Goal: Transaction & Acquisition: Obtain resource

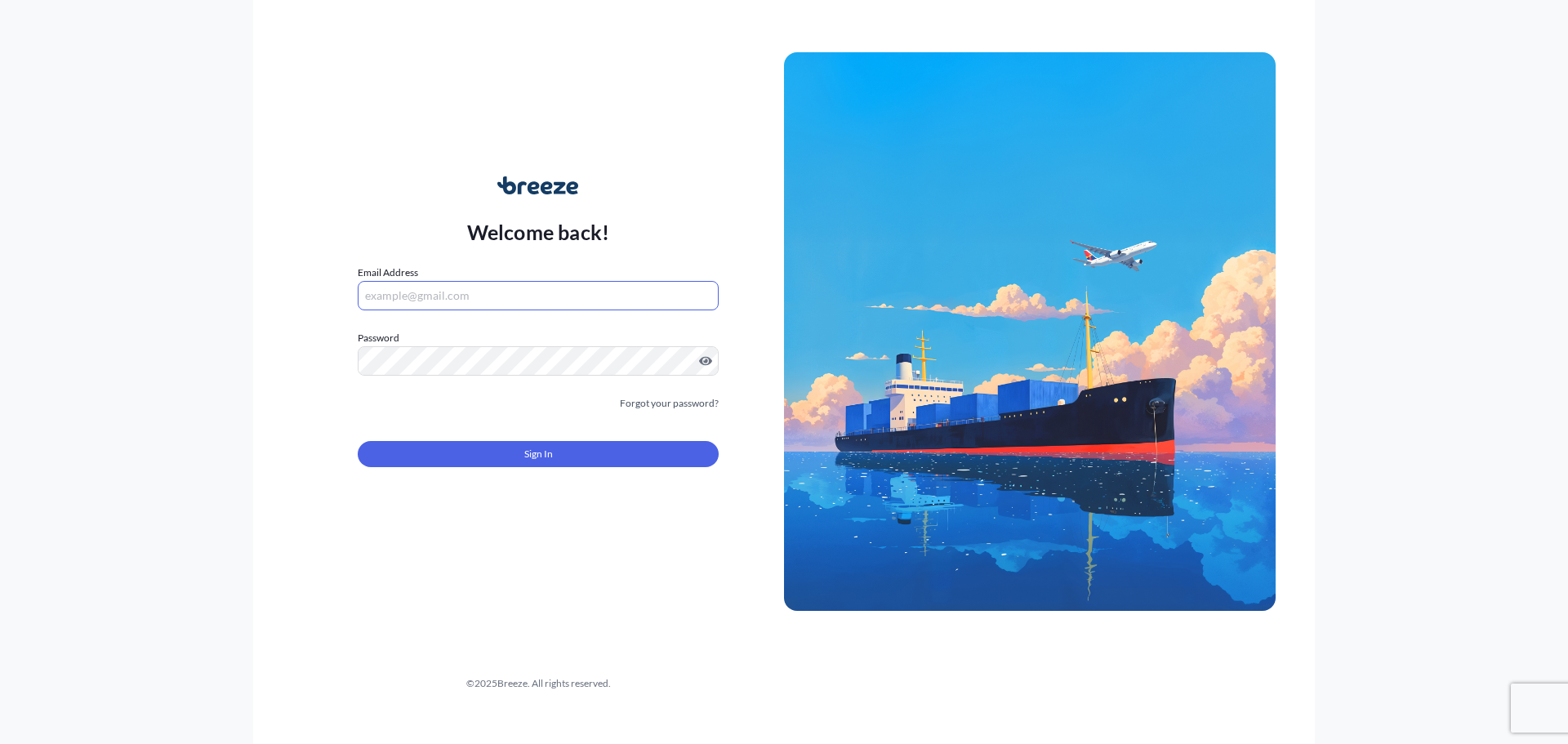
click at [423, 288] on input "Email Address" at bounding box center [537, 295] width 361 height 30
type input "[PERSON_NAME][EMAIL_ADDRESS][DOMAIN_NAME]"
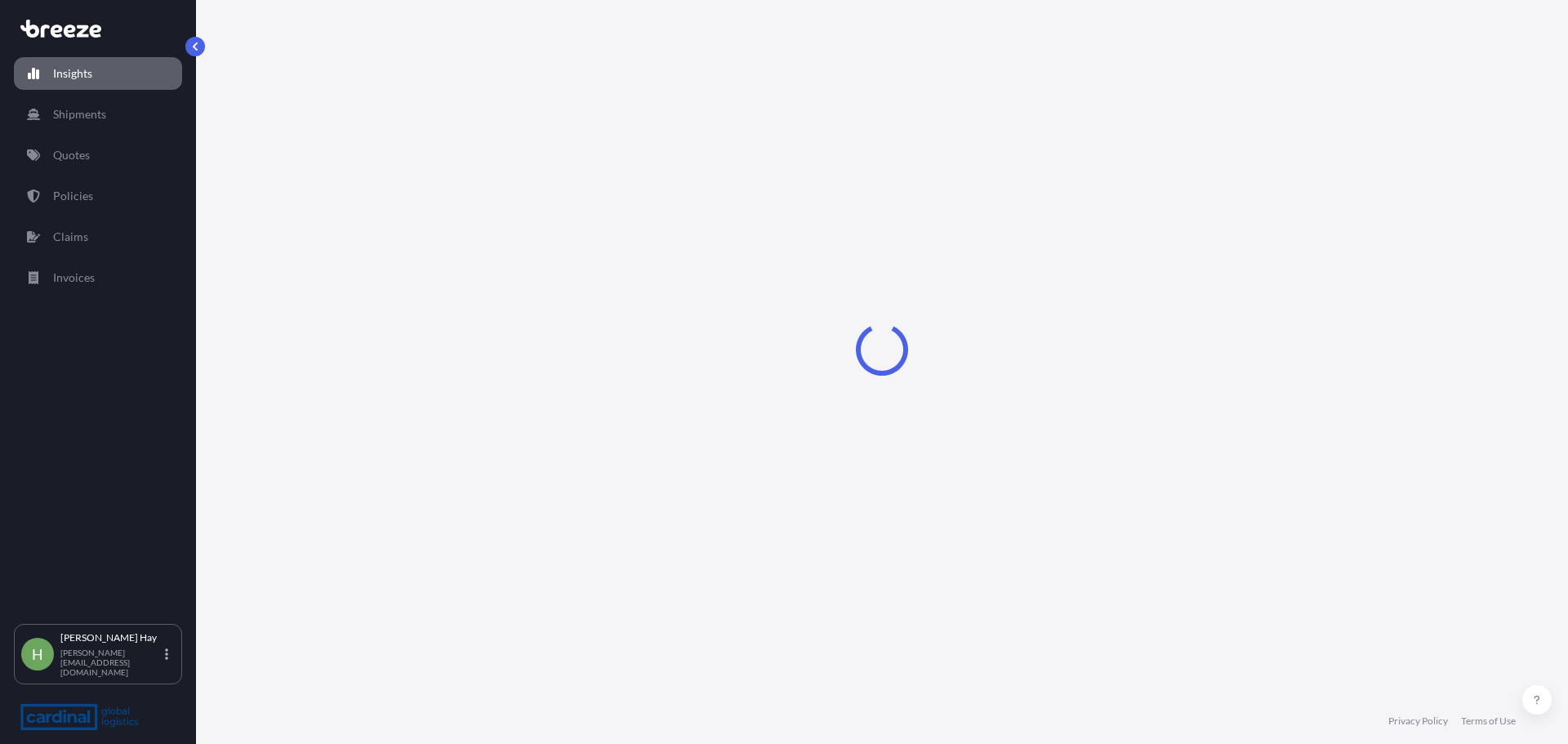
select select "2025"
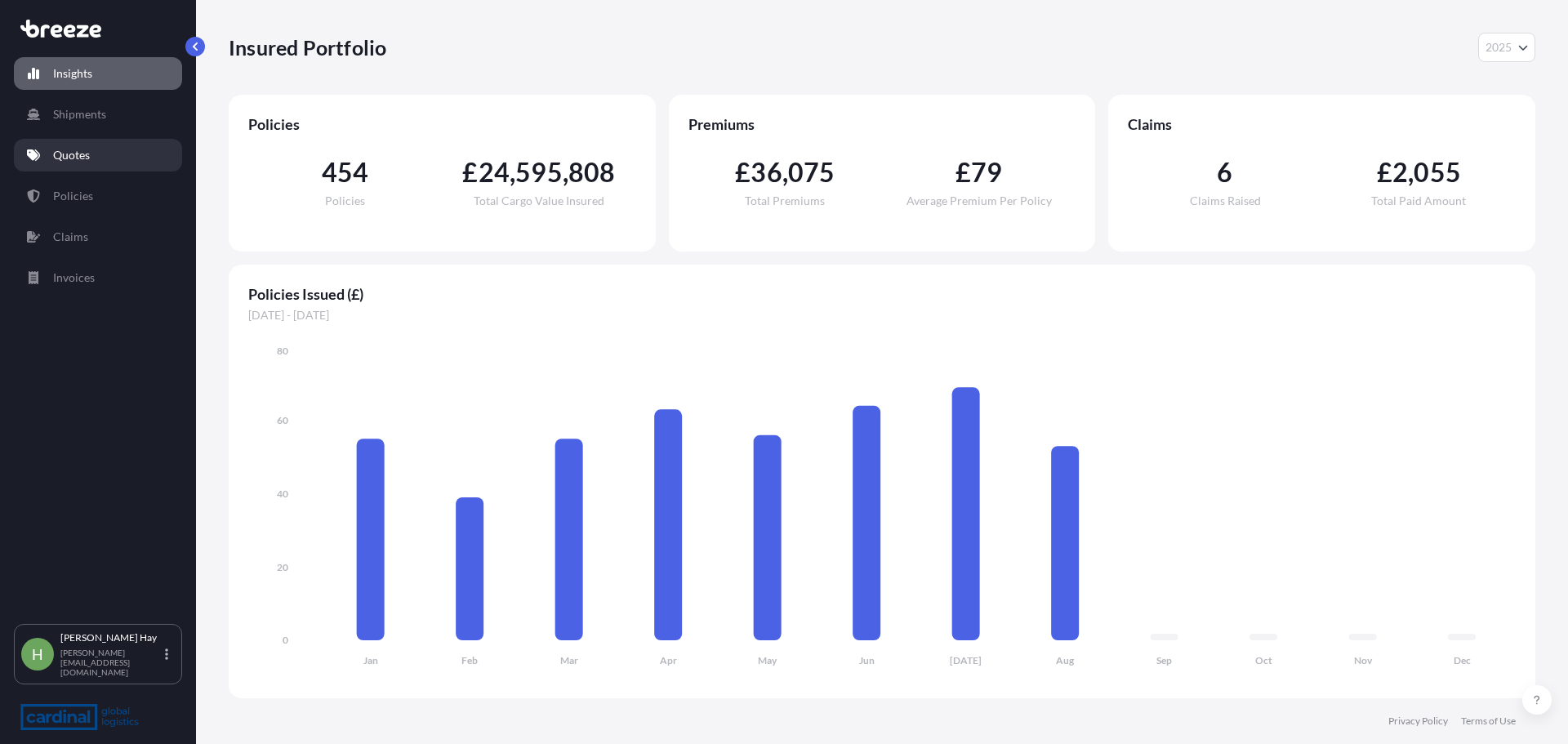
click at [92, 149] on link "Quotes" at bounding box center [98, 155] width 168 height 32
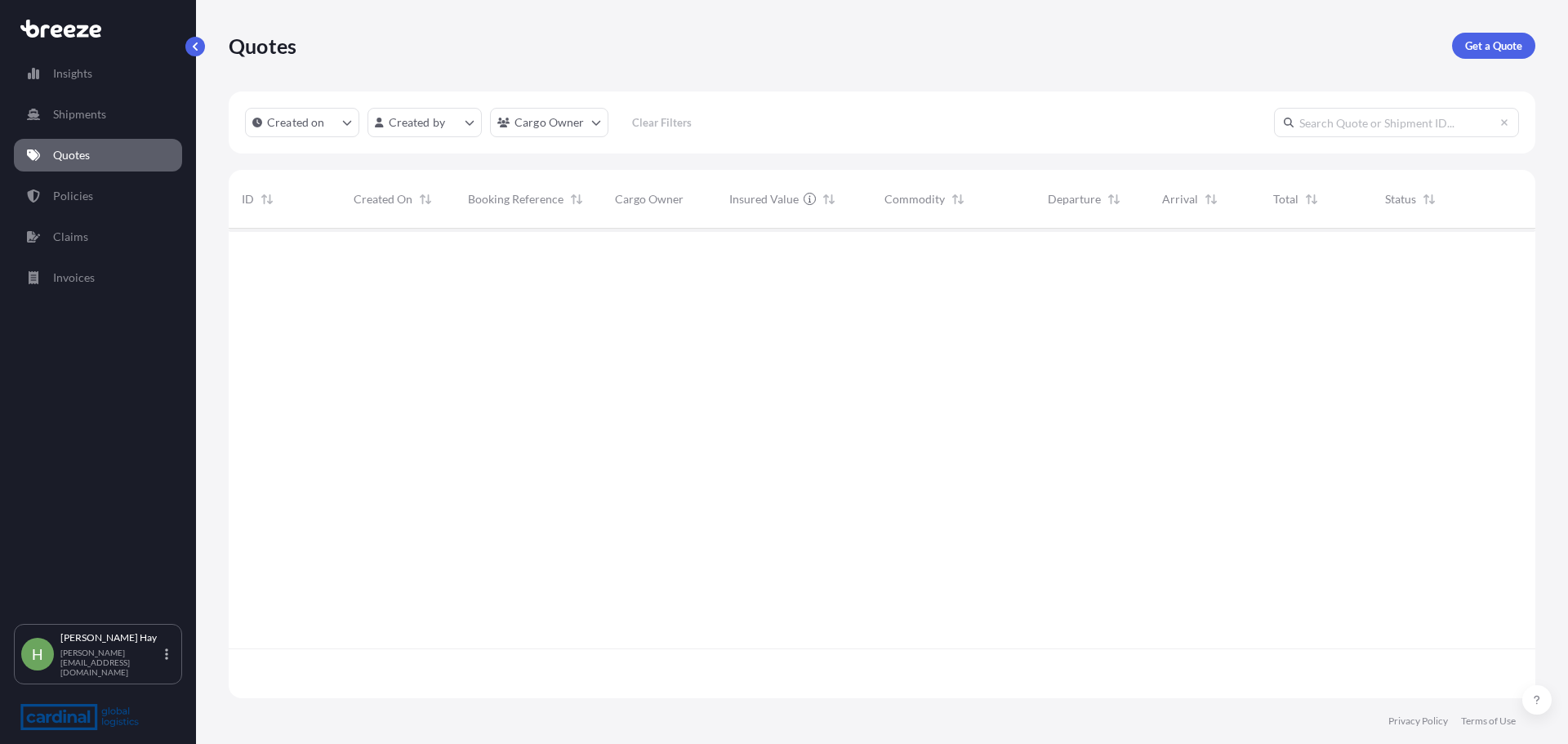
scroll to position [466, 1294]
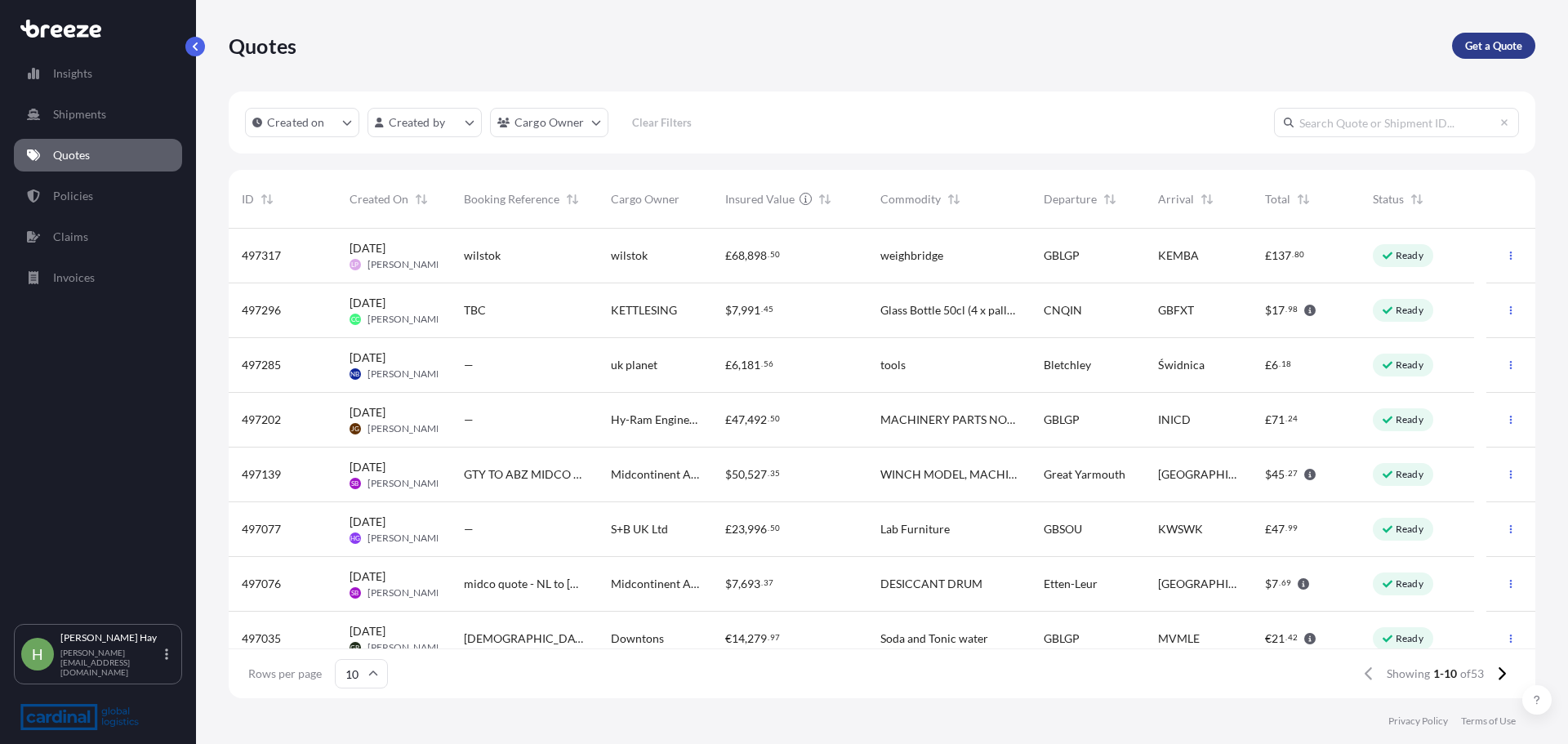
click at [1018, 33] on link "Get a Quote" at bounding box center [1493, 45] width 83 height 26
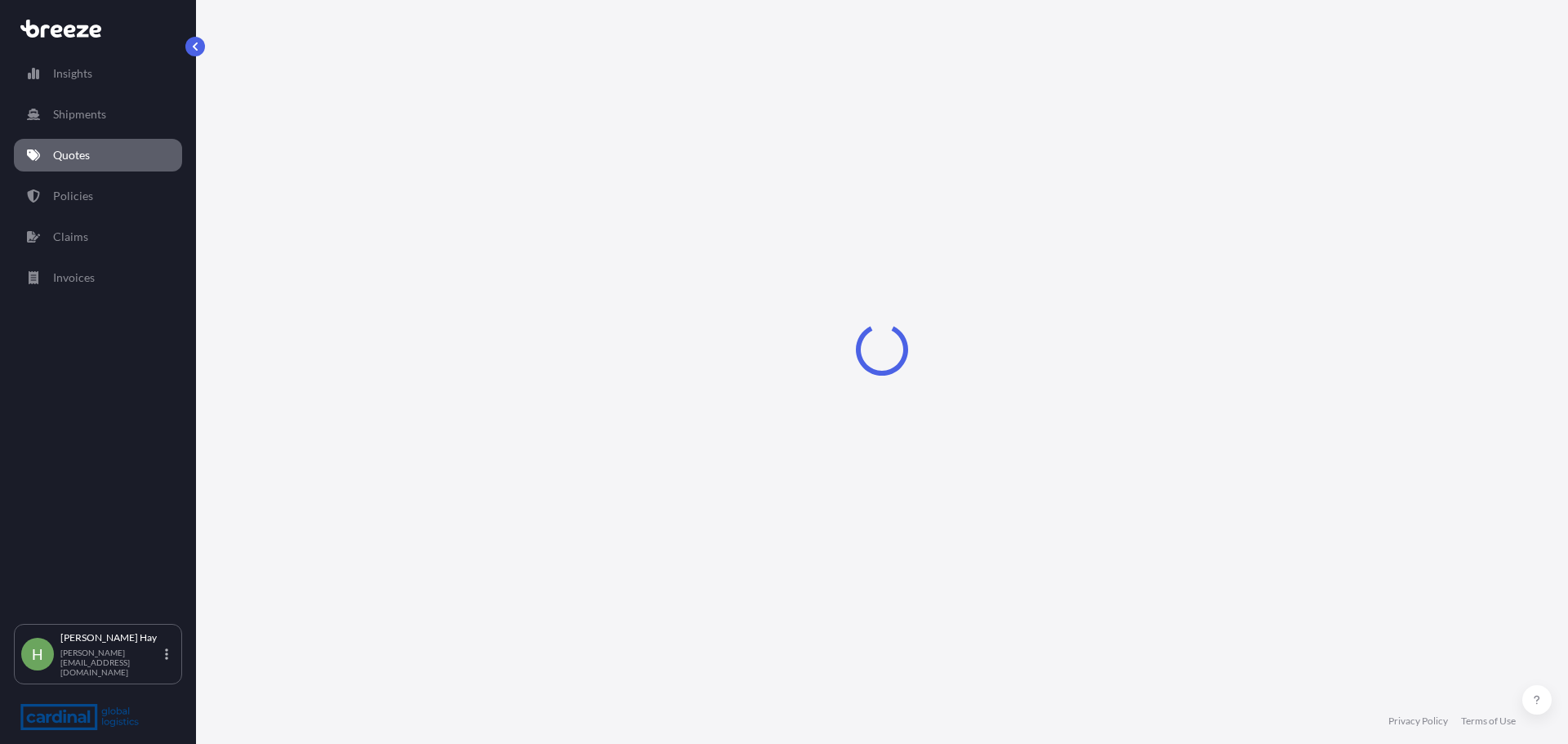
select select "Sea"
select select "1"
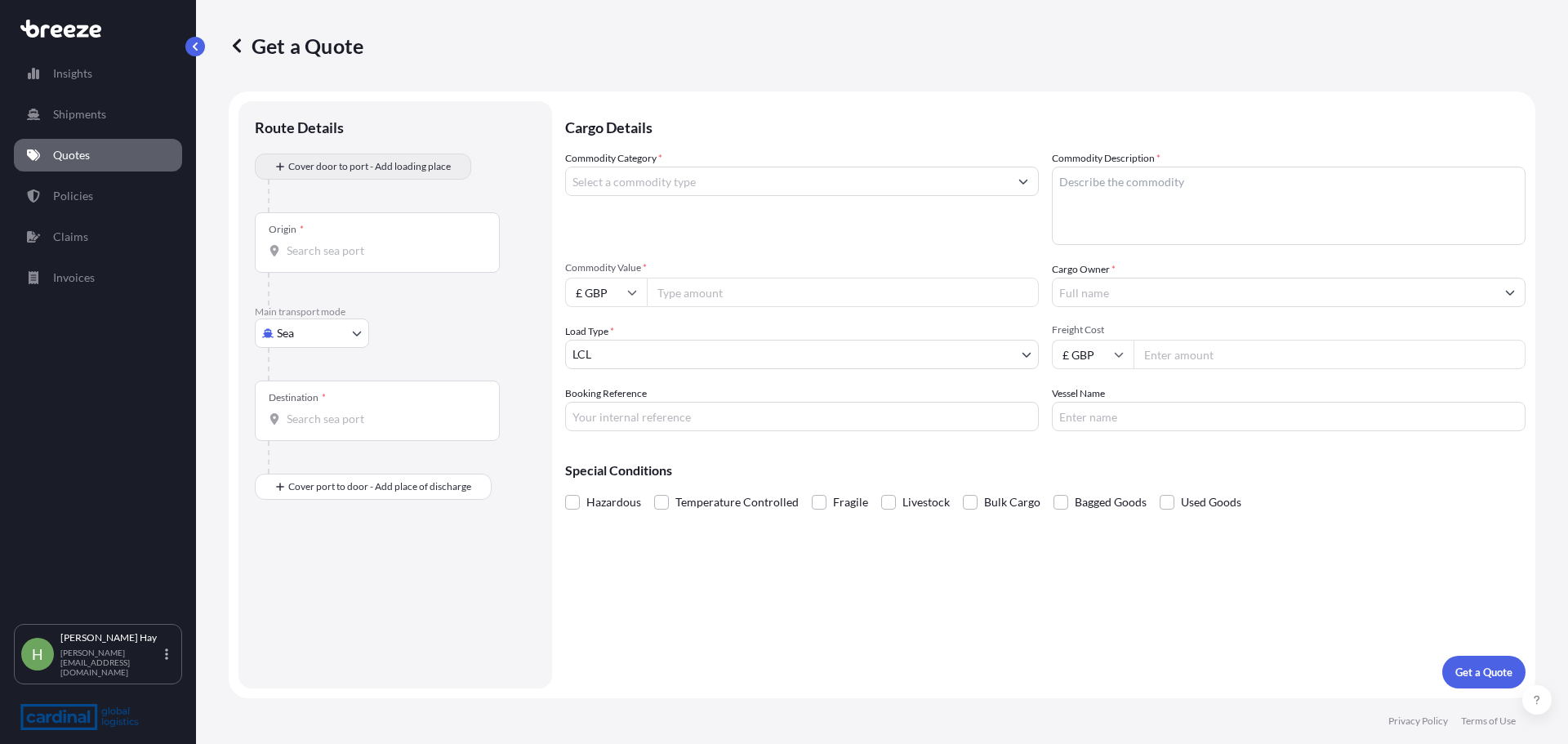
click at [396, 153] on div "Cover door to port - Add loading place" at bounding box center [363, 166] width 188 height 30
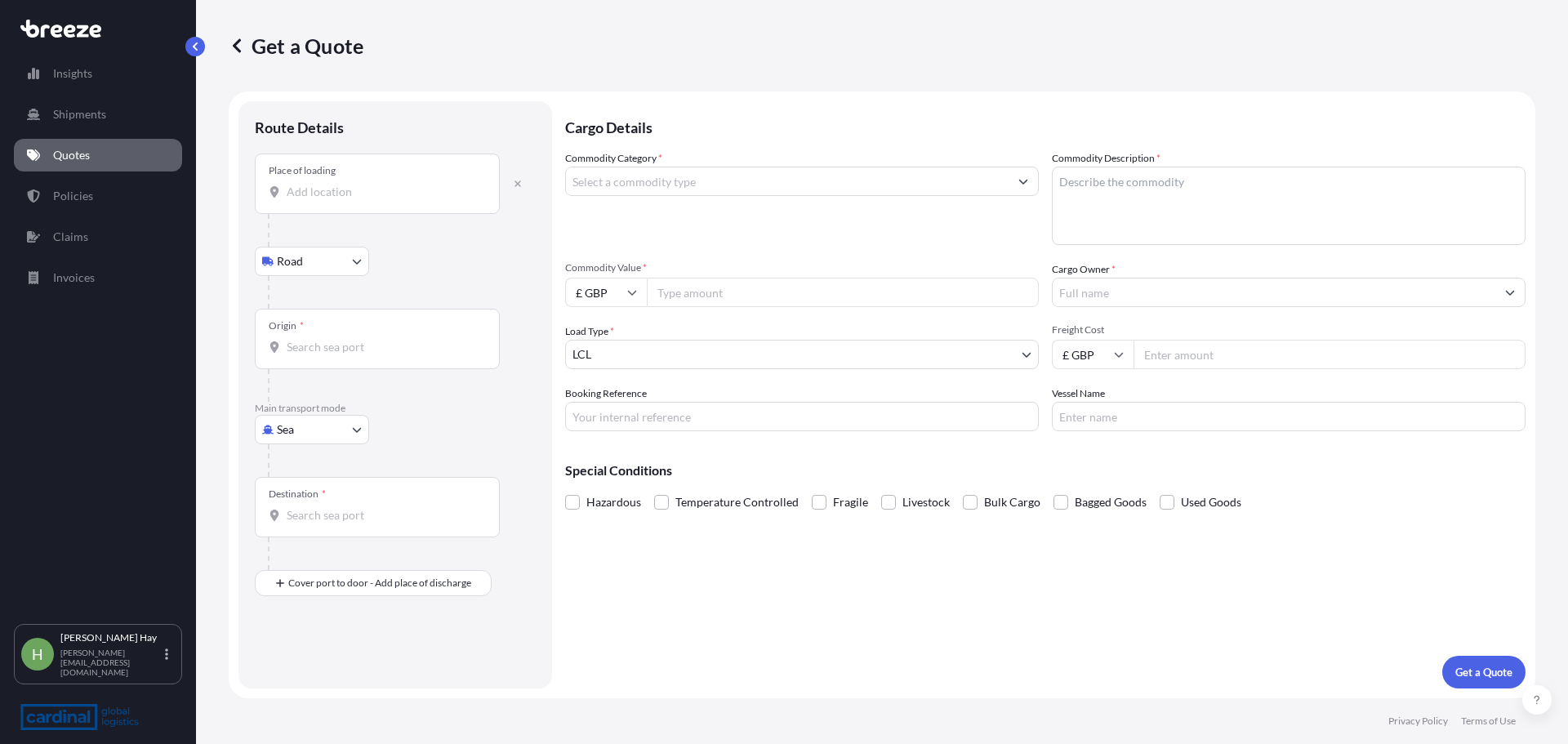
click at [355, 202] on div "Place of loading" at bounding box center [377, 183] width 245 height 60
click at [355, 200] on input "Place of loading" at bounding box center [383, 192] width 193 height 16
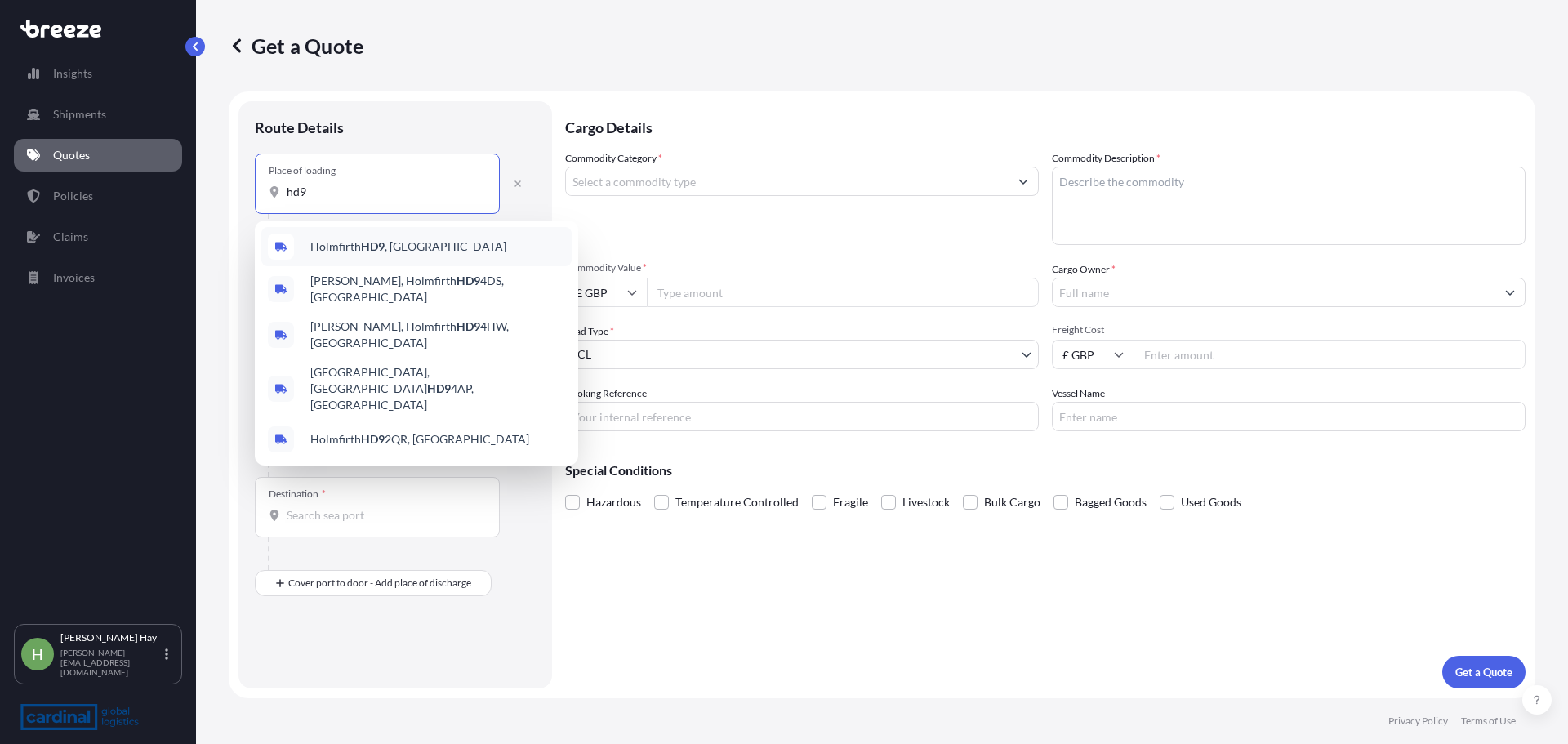
click at [335, 257] on div "Holmfirth HD9 , [GEOGRAPHIC_DATA]" at bounding box center [417, 247] width 311 height 39
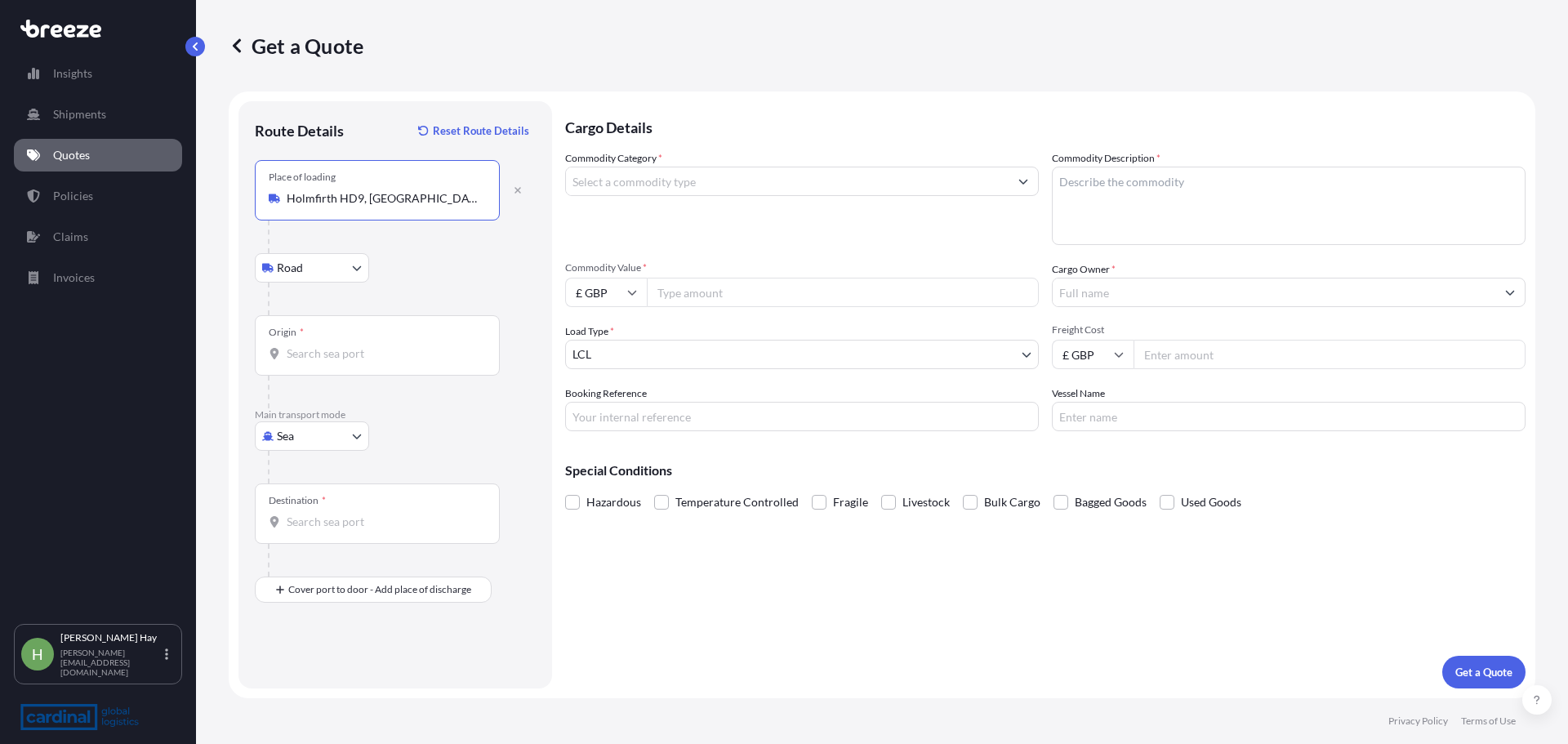
type input "Holmfirth HD9, [GEOGRAPHIC_DATA]"
click at [307, 369] on div "Origin *" at bounding box center [377, 344] width 245 height 60
click at [307, 361] on input "Origin *" at bounding box center [383, 353] width 193 height 16
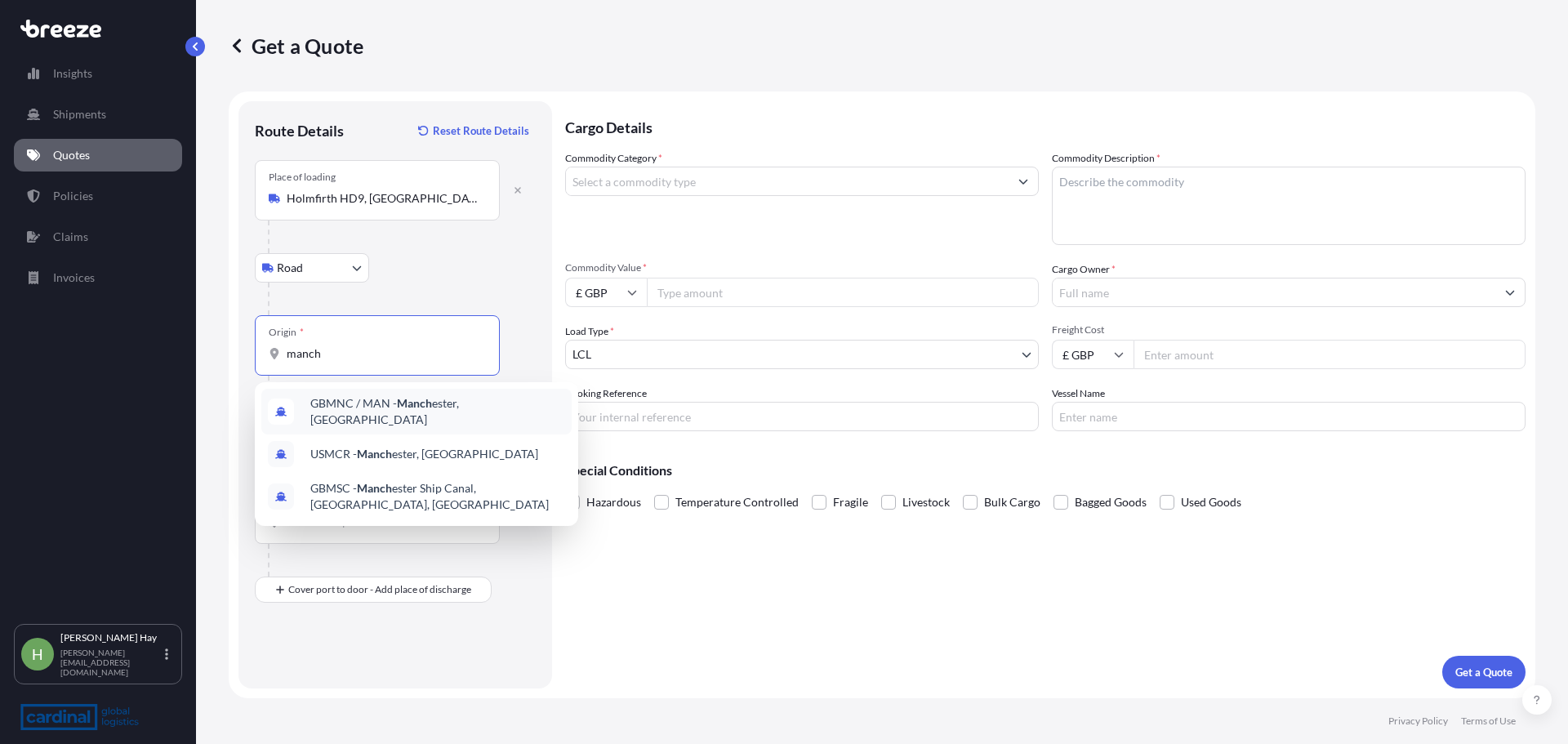
click at [377, 404] on span "GBMNC / MAN - Manch ester, [GEOGRAPHIC_DATA]" at bounding box center [438, 411] width 255 height 32
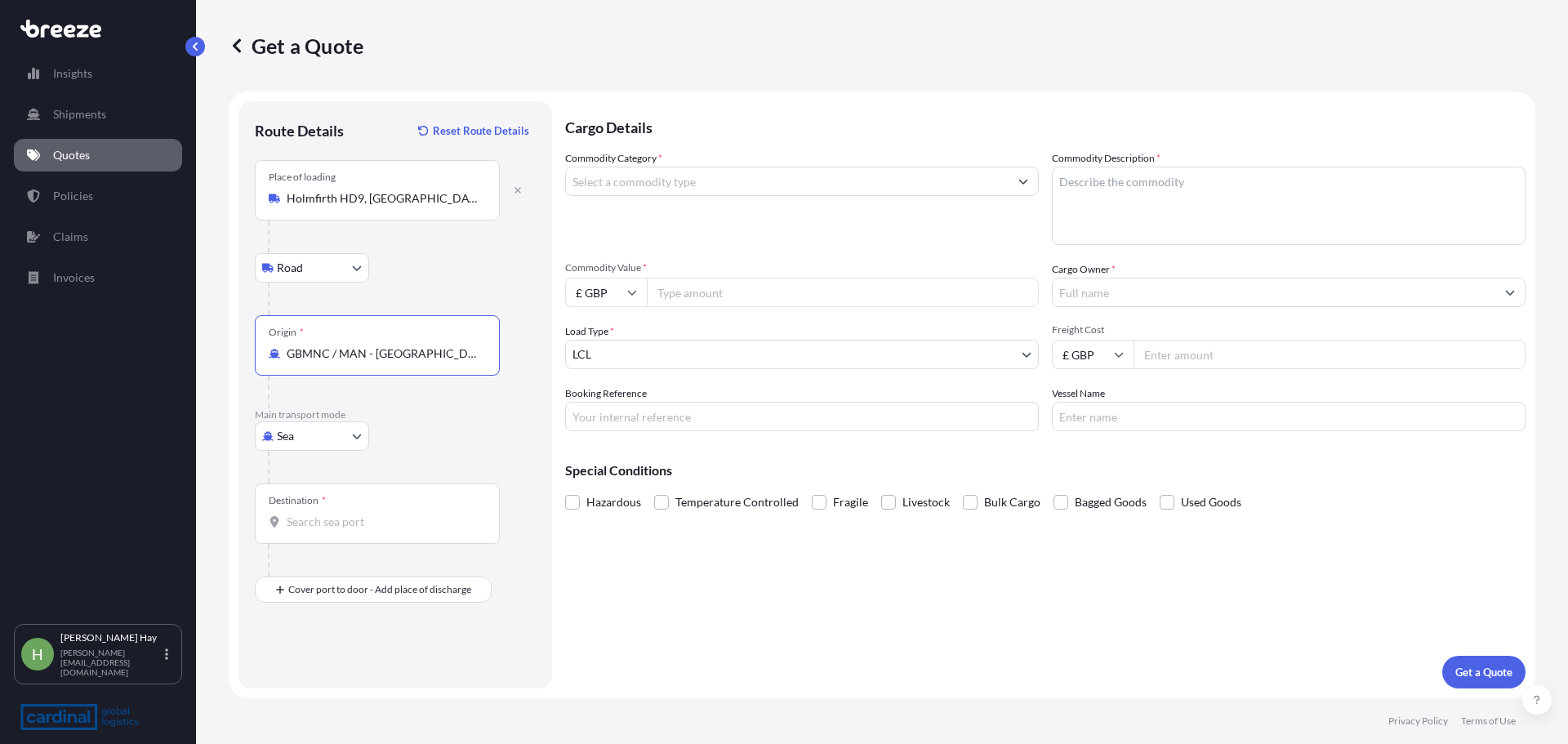
type input "GBMNC / MAN - [GEOGRAPHIC_DATA], [GEOGRAPHIC_DATA]"
click at [356, 442] on input "Destination *" at bounding box center [383, 521] width 193 height 16
type input "GQSSG - Malabo, [GEOGRAPHIC_DATA]"
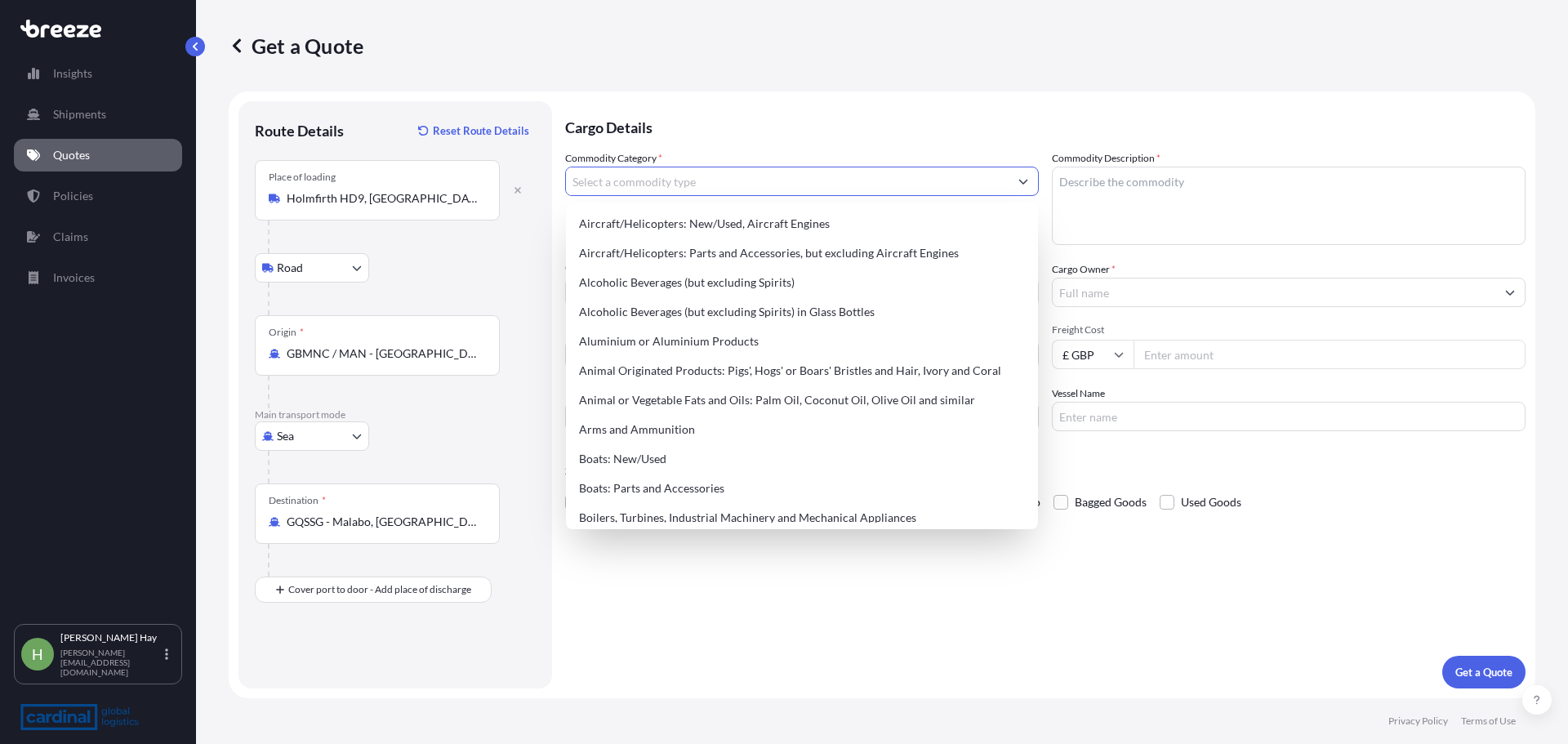
click at [705, 192] on input "Commodity Category *" at bounding box center [787, 181] width 443 height 30
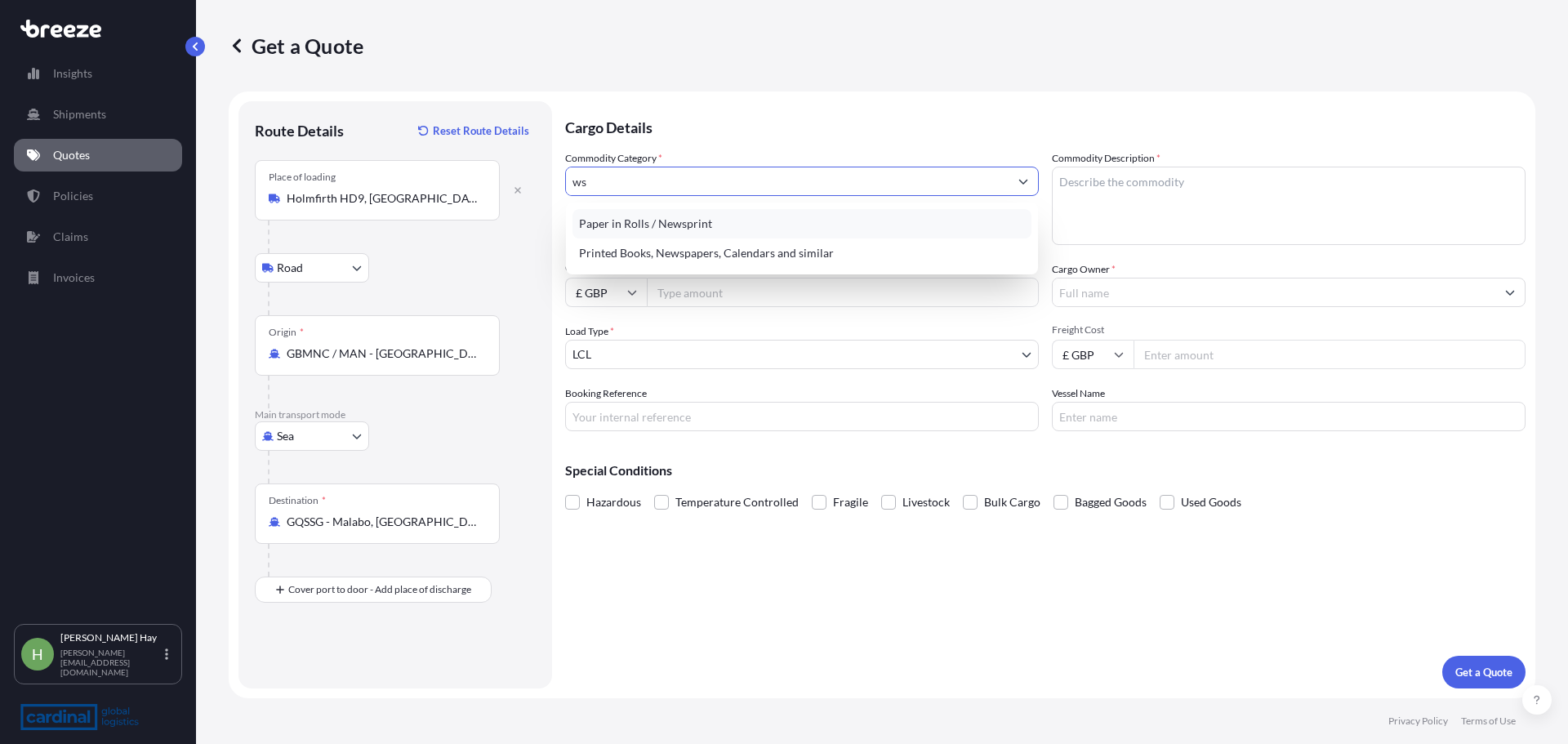
type input "w"
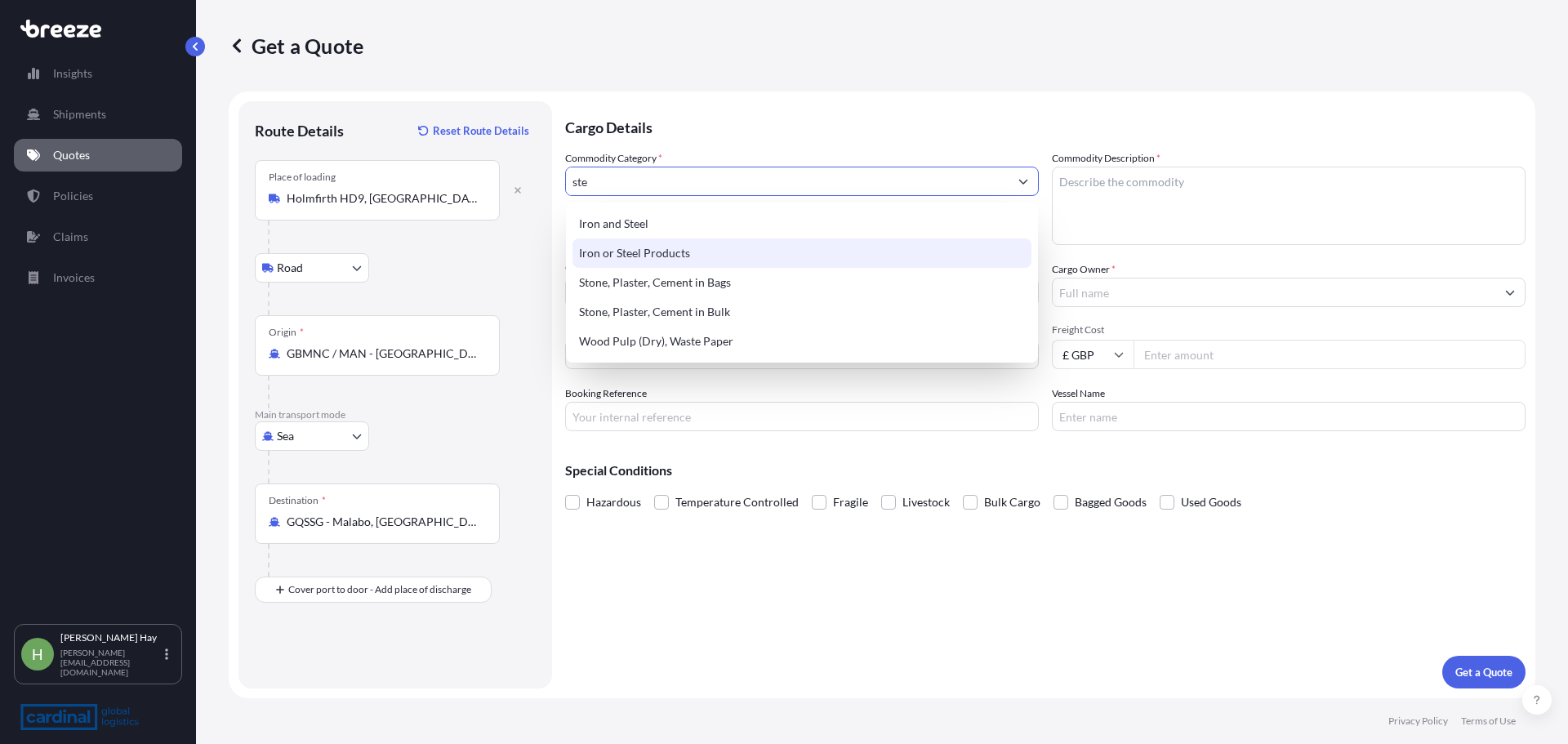
click at [687, 249] on div "Iron or Steel Products" at bounding box center [802, 253] width 459 height 30
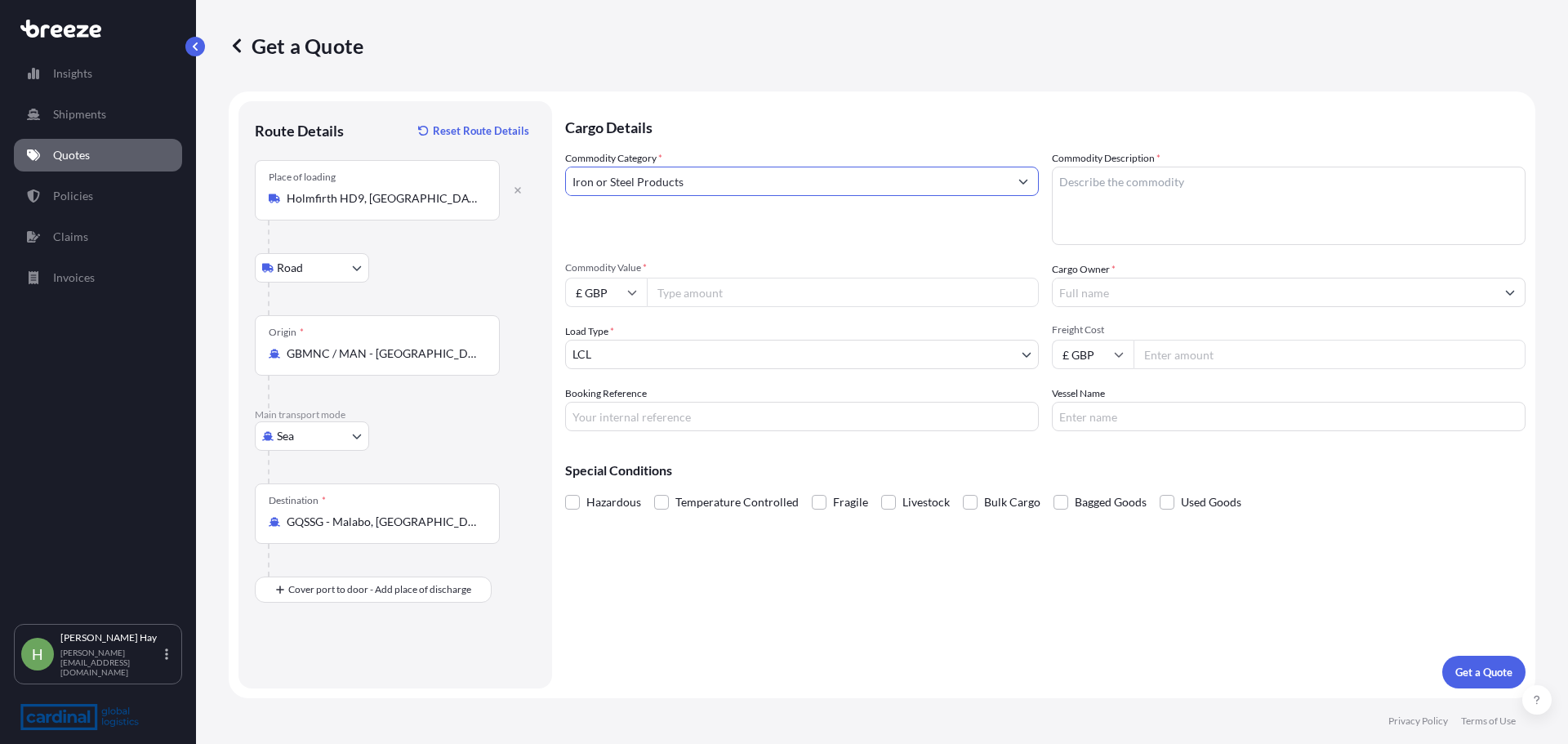
type input "Iron or Steel Products"
click at [1018, 189] on textarea "Commodity Description *" at bounding box center [1288, 205] width 473 height 78
type textarea "ff"
click at [865, 291] on input "Commodity Value *" at bounding box center [843, 292] width 392 height 30
type input "12000"
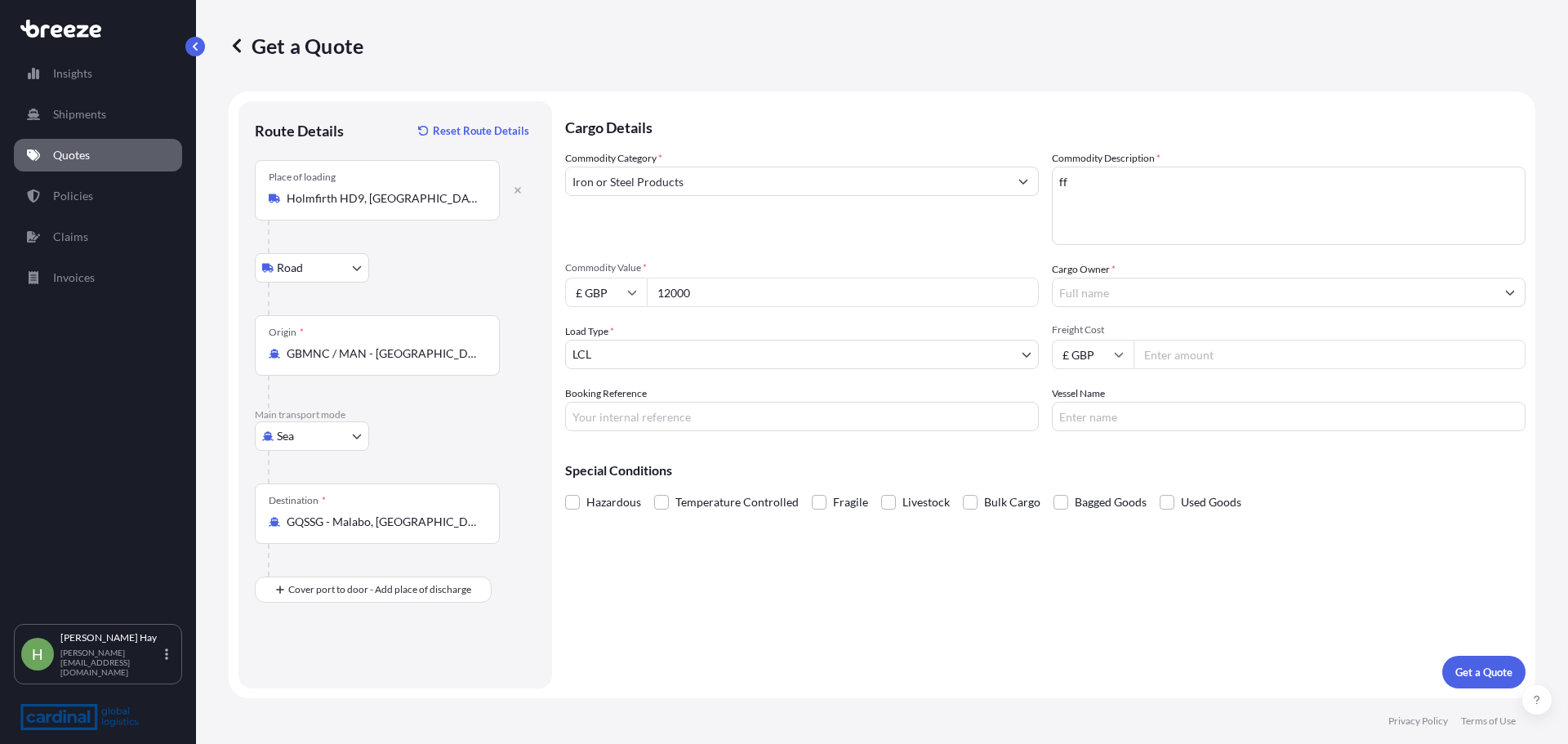
click at [1018, 289] on input "Cargo Owner *" at bounding box center [1274, 292] width 443 height 30
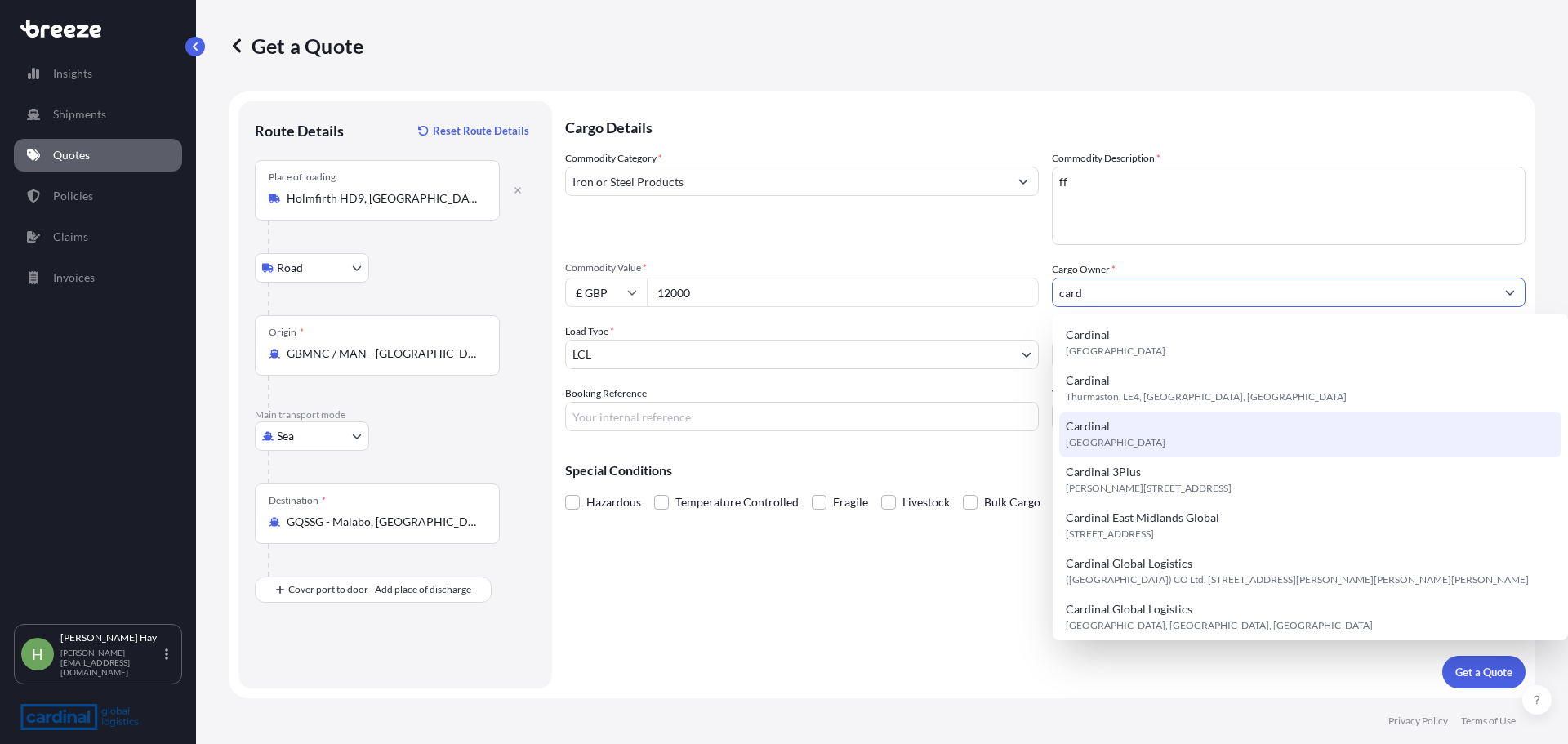
click at [1018, 442] on span "[GEOGRAPHIC_DATA]" at bounding box center [1115, 442] width 99 height 16
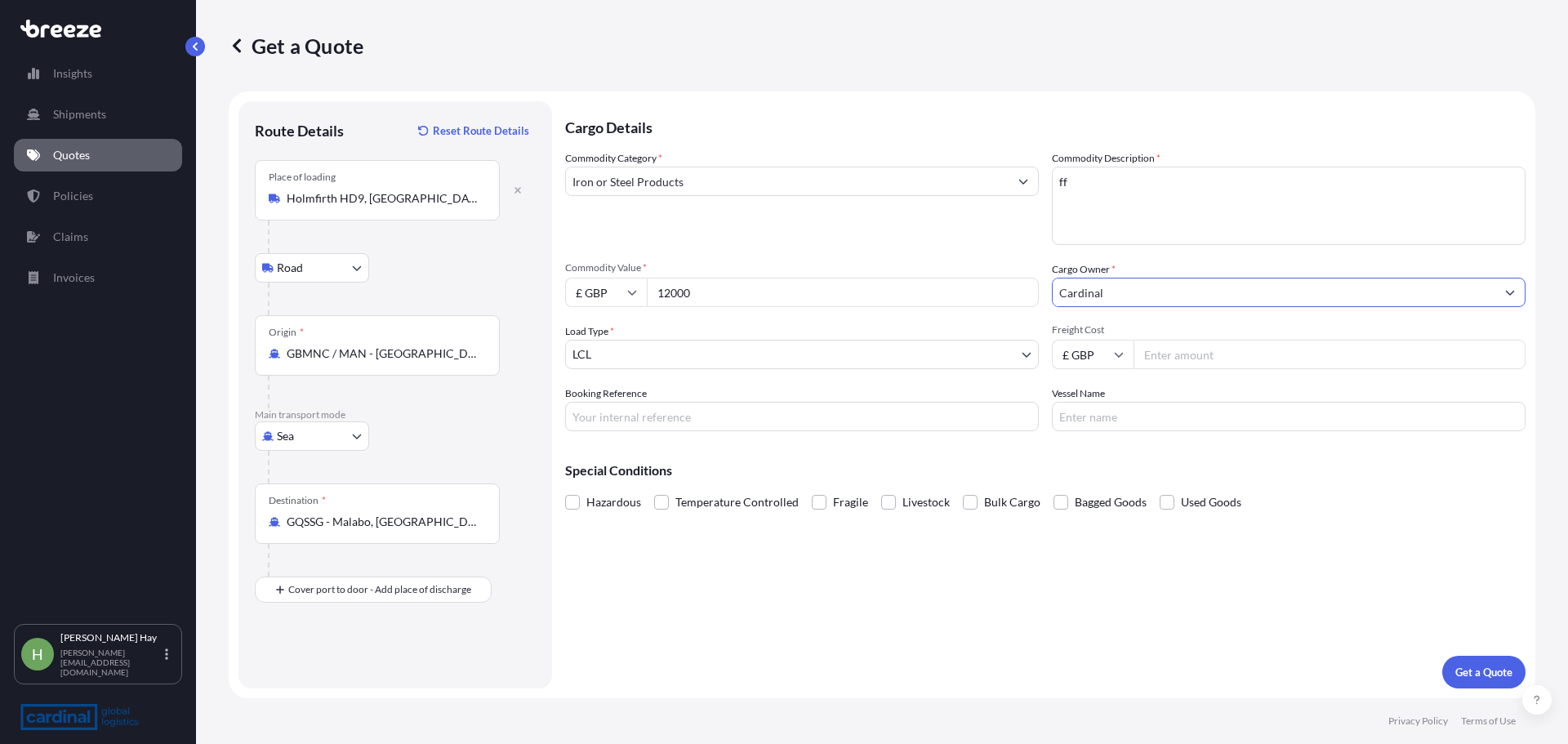
type input "Cardinal"
drag, startPoint x: 753, startPoint y: 411, endPoint x: 770, endPoint y: 413, distance: 17.1
click at [753, 411] on input "Booking Reference" at bounding box center [802, 416] width 473 height 30
type input "d"
click at [1018, 442] on p "Get a Quote" at bounding box center [1483, 671] width 57 height 16
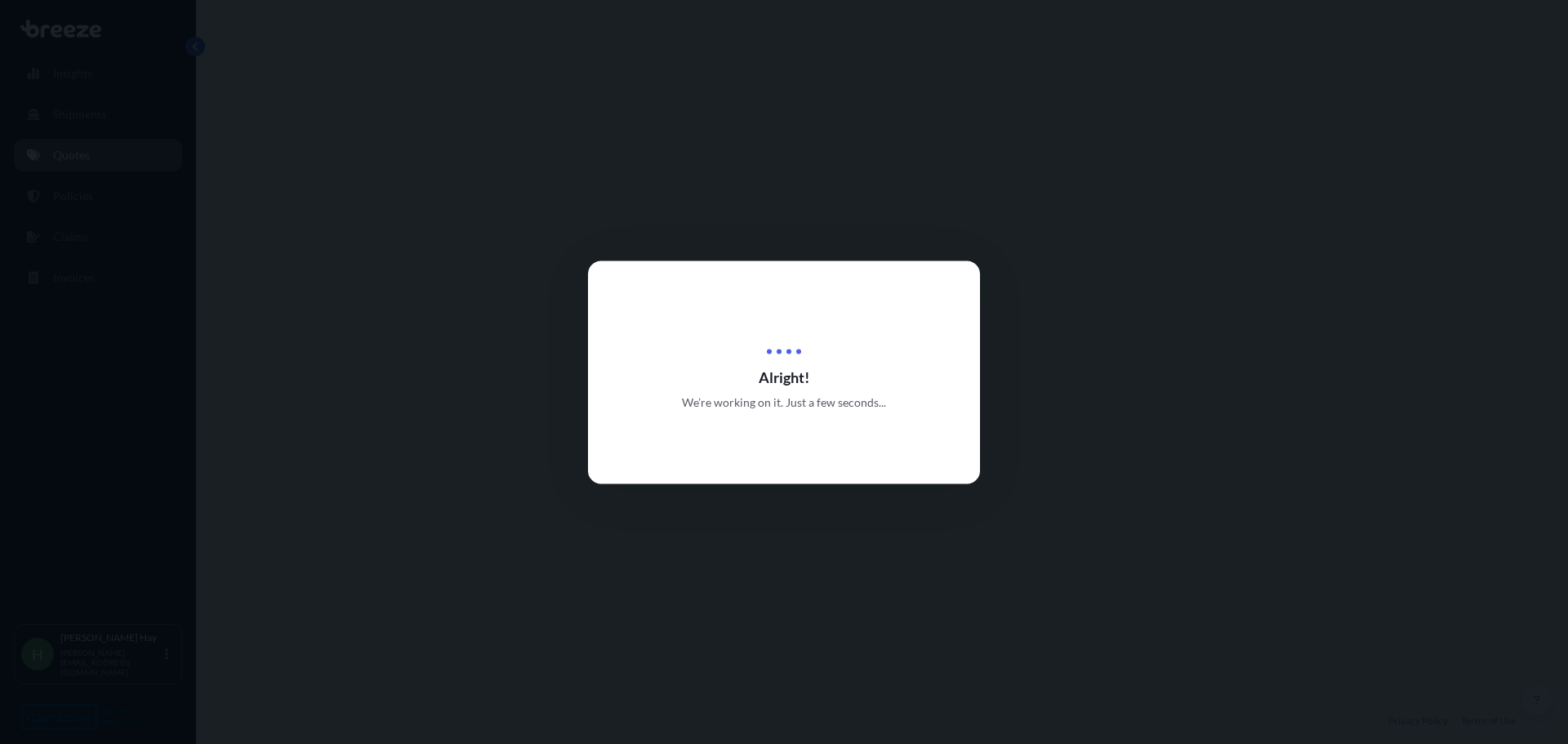
select select "Road"
select select "Sea"
select select "1"
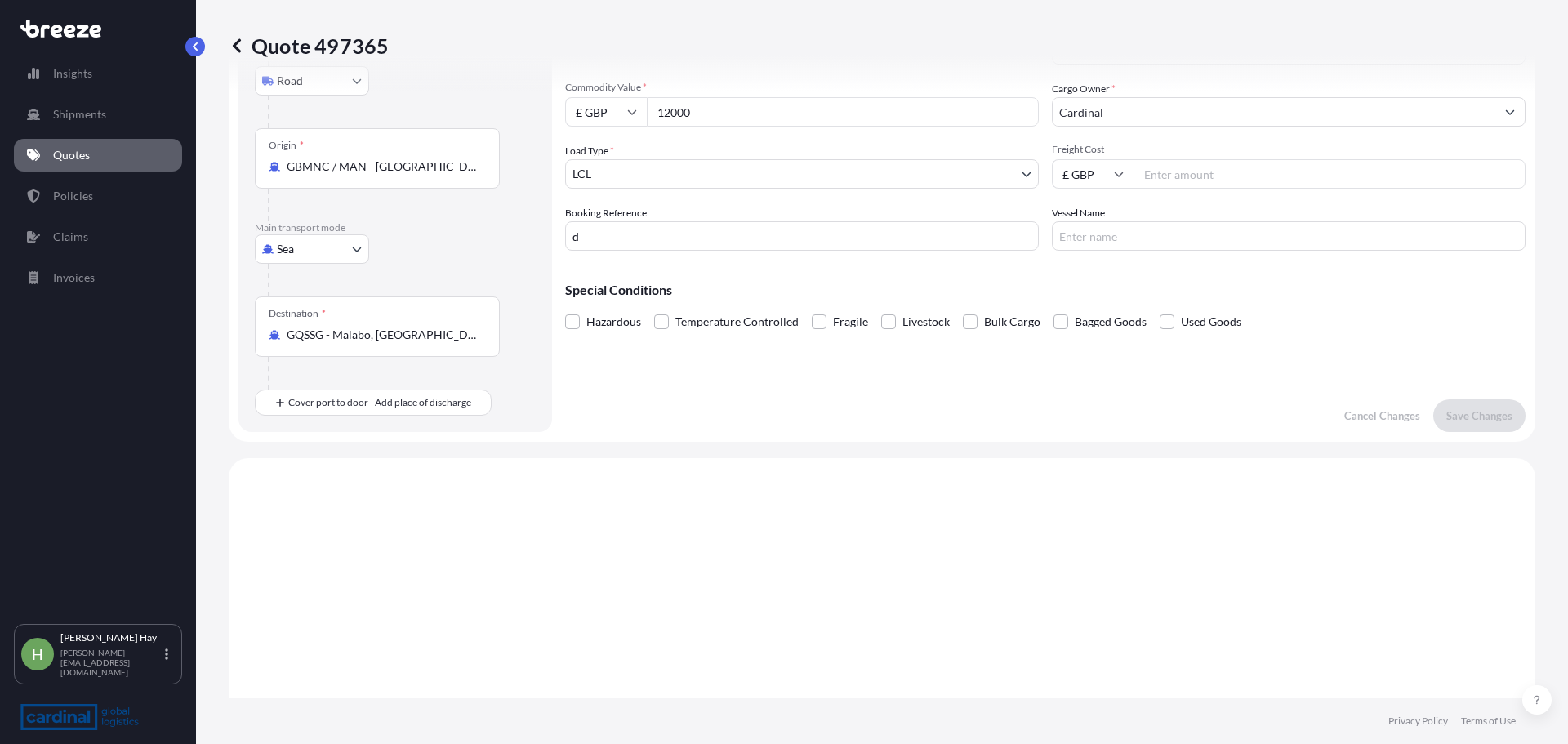
scroll to position [557, 0]
